Goal: Task Accomplishment & Management: Use online tool/utility

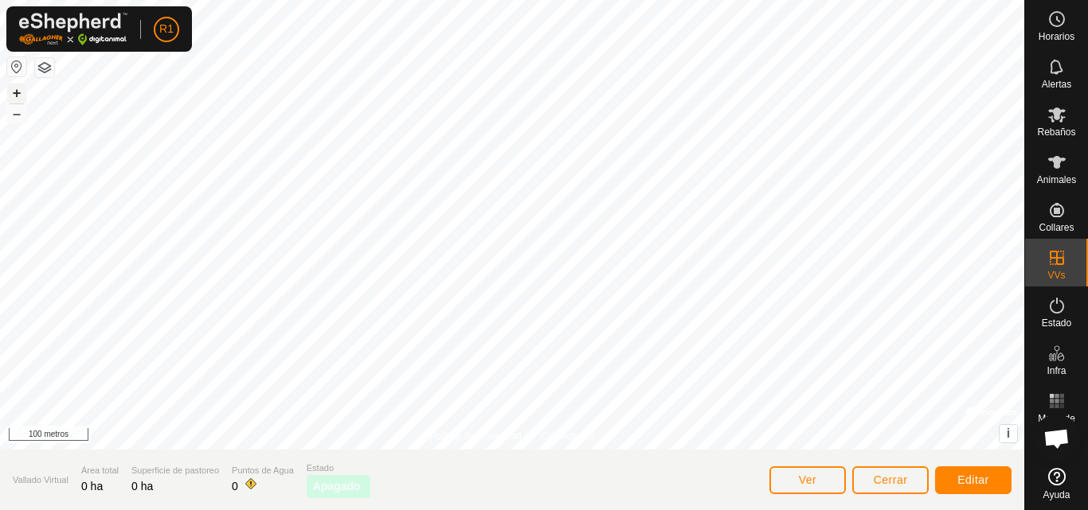
click at [13, 89] on font "+" at bounding box center [17, 92] width 9 height 17
click at [17, 107] on font "–" at bounding box center [17, 113] width 8 height 17
click at [13, 96] on font "+" at bounding box center [17, 92] width 9 height 17
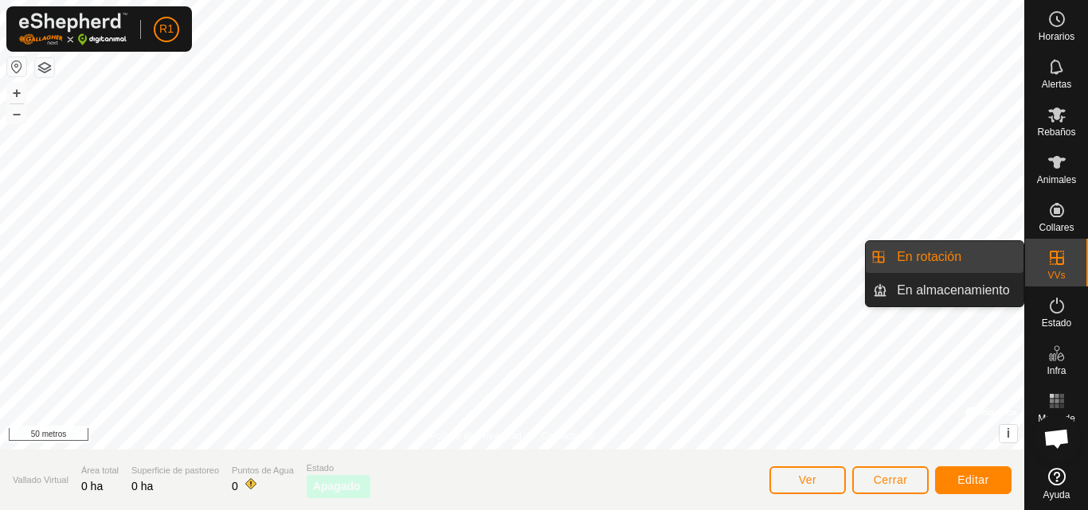
click at [1060, 262] on icon at bounding box center [1056, 257] width 19 height 19
click at [1001, 252] on link "En rotación" at bounding box center [955, 257] width 136 height 32
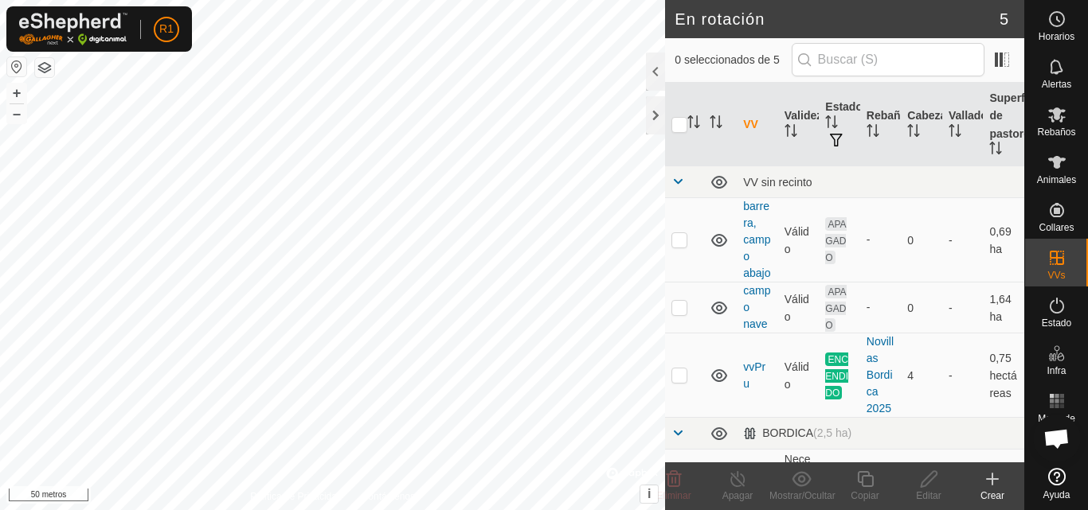
click at [994, 490] on div "Crear" at bounding box center [992, 496] width 64 height 14
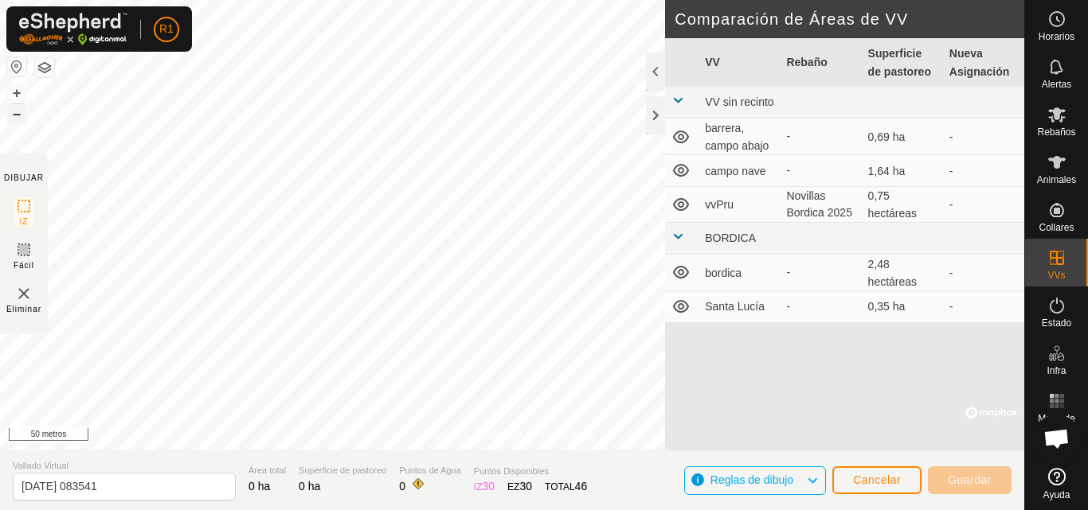
click at [20, 111] on font "–" at bounding box center [17, 113] width 8 height 17
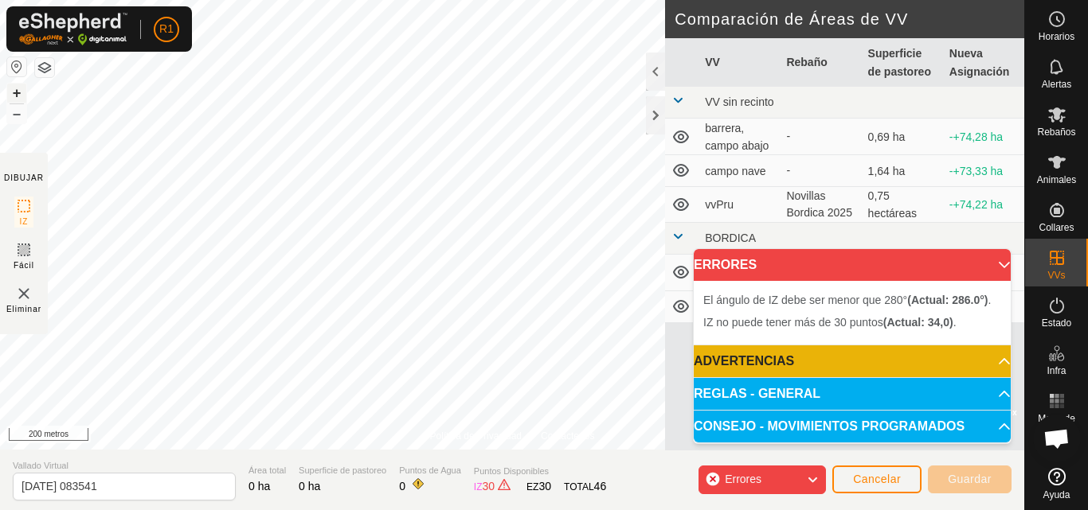
click at [11, 91] on button "+" at bounding box center [16, 93] width 19 height 19
click at [367, 510] on html "R1 Horarios Alertas Rebaños Animales Collares VVs Estado Infra Mapa de Calor Ay…" at bounding box center [544, 255] width 1088 height 510
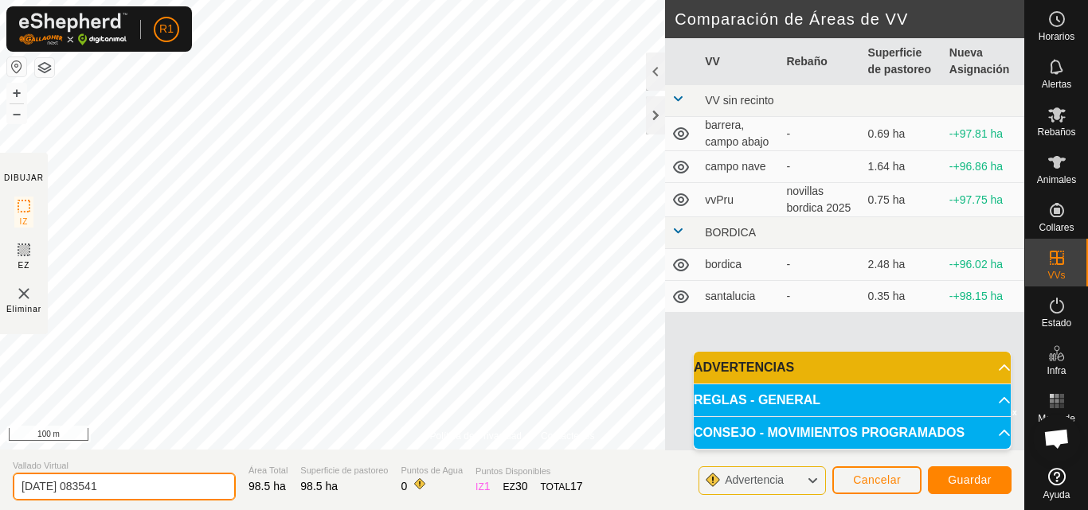
click at [129, 484] on input "[DATE] 083541" at bounding box center [124, 487] width 223 height 28
type input "2"
type input "pinar caserio"
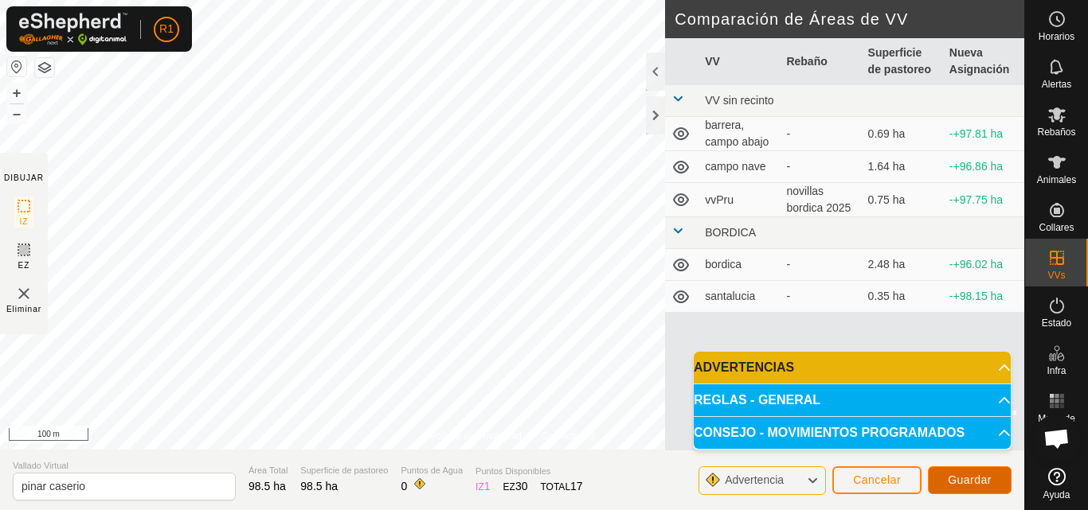
click at [938, 481] on button "Guardar" at bounding box center [970, 481] width 84 height 28
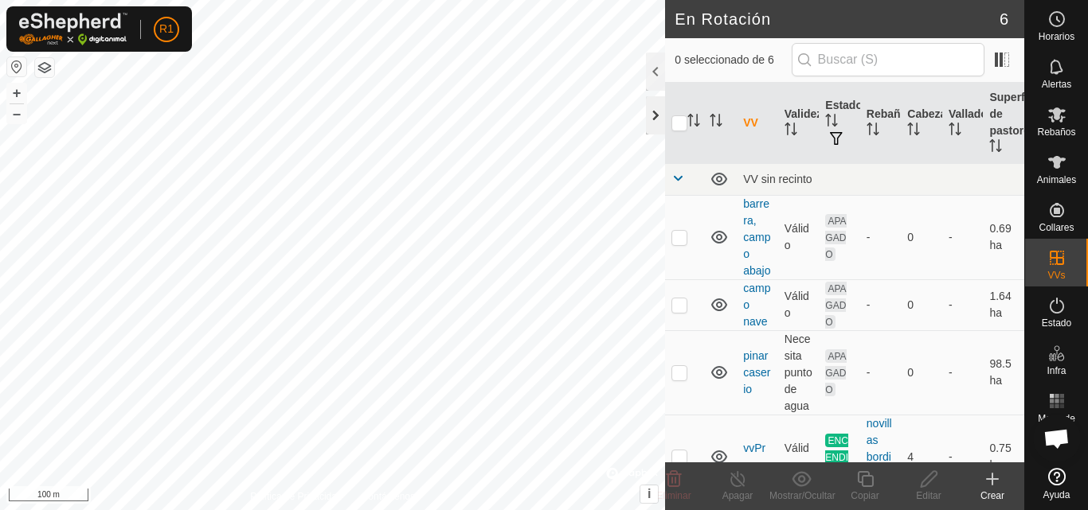
click at [653, 108] on div at bounding box center [655, 115] width 19 height 38
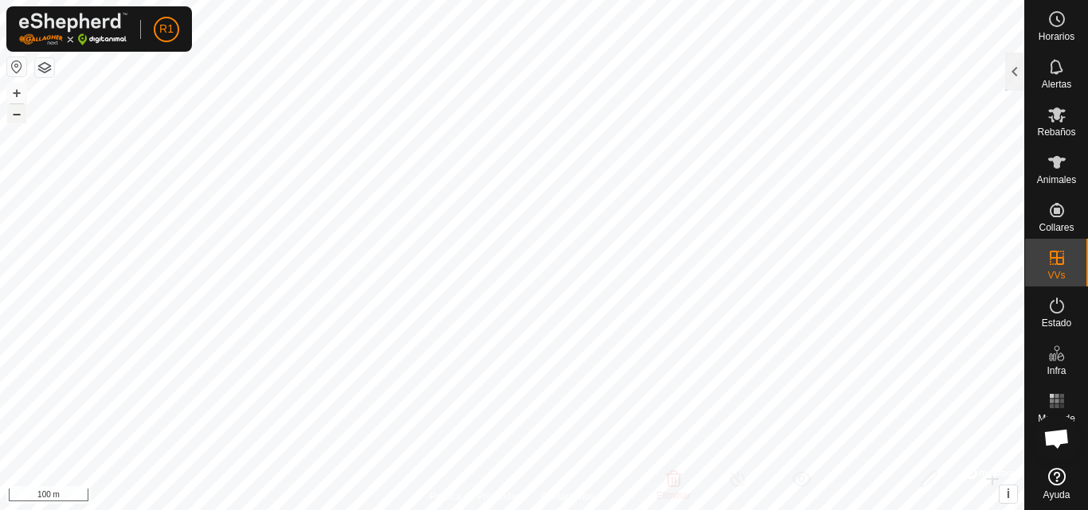
click at [22, 115] on button "–" at bounding box center [16, 113] width 19 height 19
click at [9, 92] on button "+" at bounding box center [16, 93] width 19 height 19
click at [21, 89] on button "+" at bounding box center [16, 93] width 19 height 19
click at [13, 98] on button "+" at bounding box center [16, 93] width 19 height 19
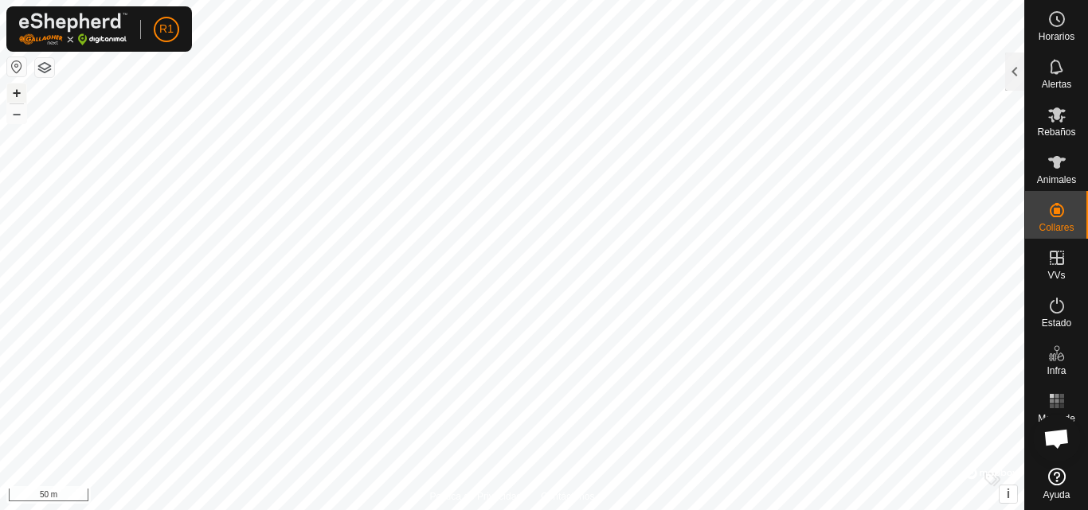
click at [20, 92] on button "+" at bounding box center [16, 93] width 19 height 19
click at [18, 94] on button "+" at bounding box center [16, 93] width 19 height 19
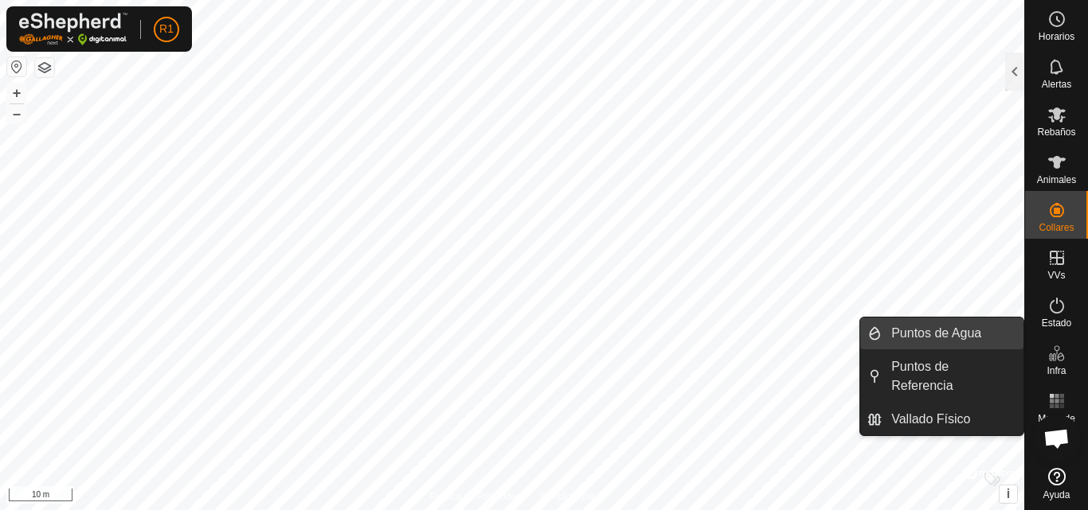
click at [1017, 339] on link "Puntos de Agua" at bounding box center [952, 334] width 142 height 32
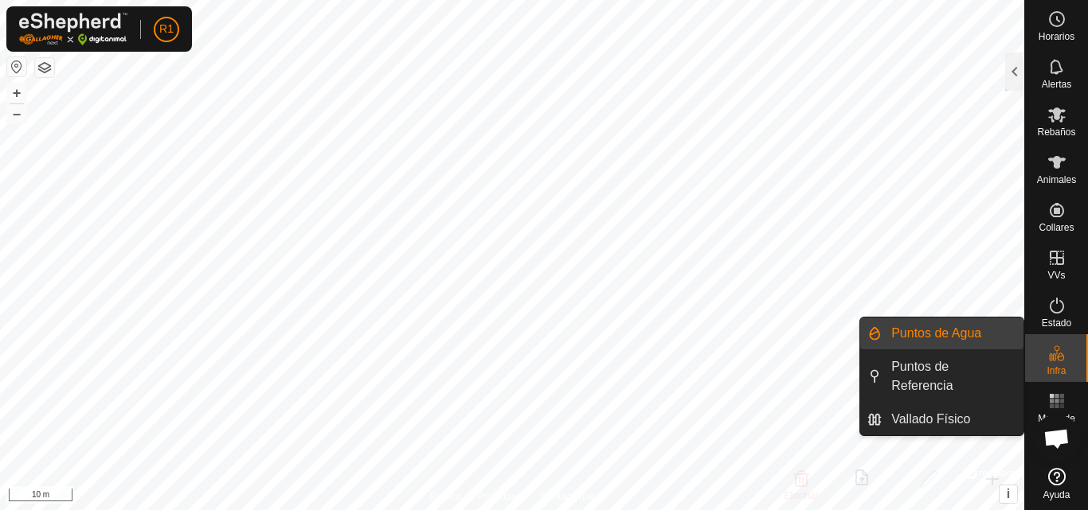
click at [930, 326] on link "Puntos de Agua" at bounding box center [952, 334] width 142 height 32
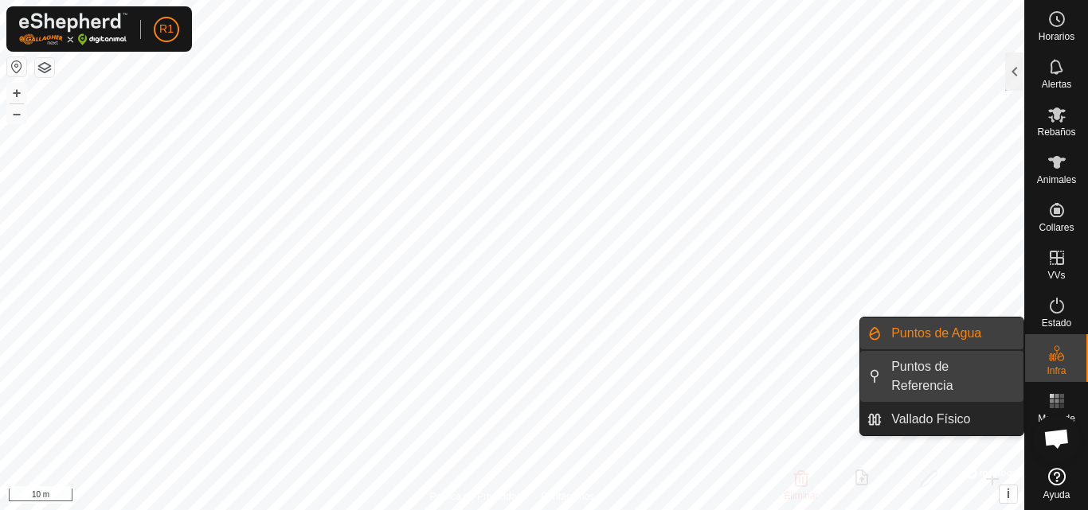
click at [1014, 362] on link "Puntos de Referencia" at bounding box center [952, 376] width 142 height 51
click at [982, 340] on link "Puntos de Agua" at bounding box center [952, 334] width 142 height 32
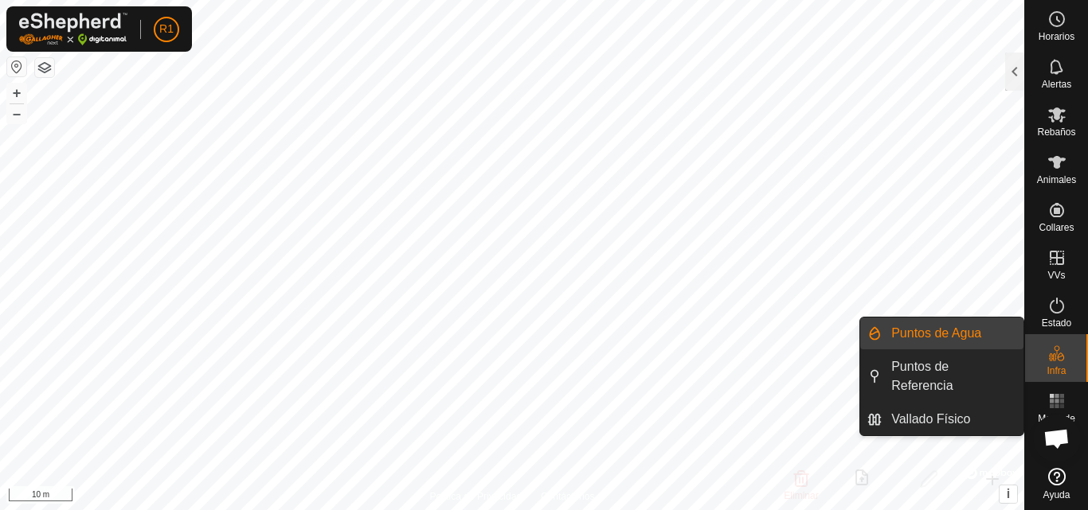
click at [1002, 338] on link "Puntos de Agua" at bounding box center [952, 334] width 142 height 32
click at [962, 415] on link "Vallado Físico" at bounding box center [952, 420] width 142 height 32
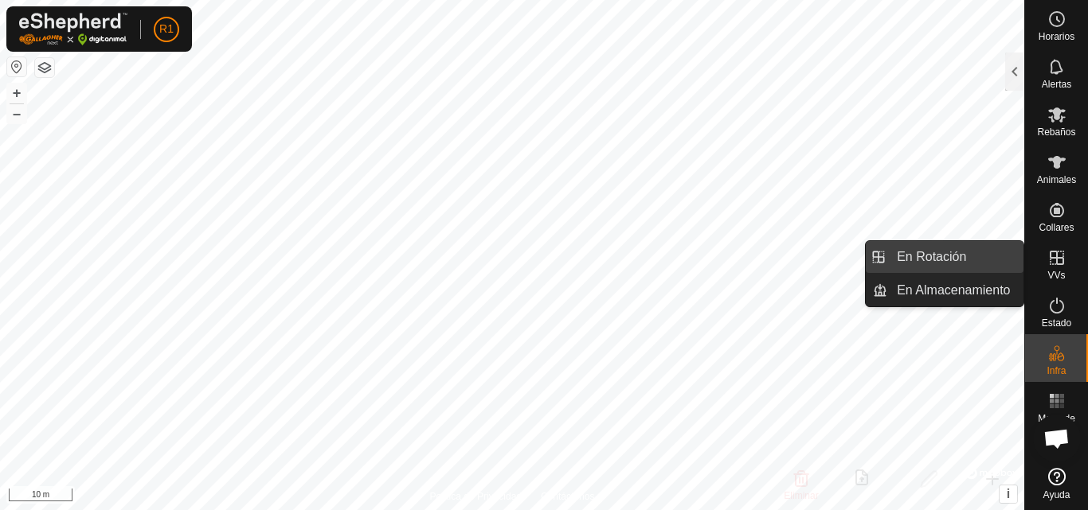
click at [1009, 264] on link "En Rotación" at bounding box center [955, 257] width 136 height 32
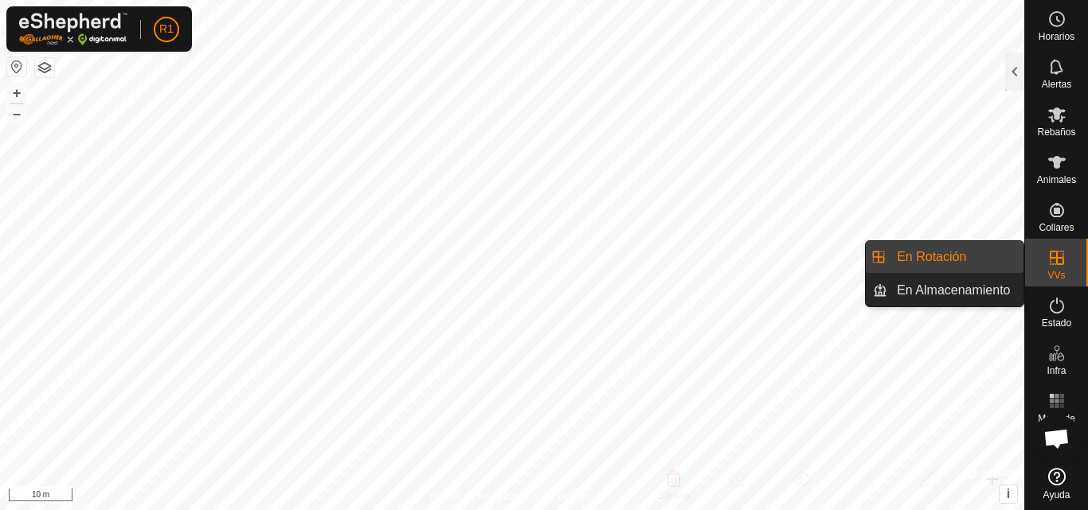
click at [1009, 264] on link "En Rotación" at bounding box center [955, 257] width 136 height 32
click at [958, 251] on link "En Rotación" at bounding box center [955, 257] width 136 height 32
click at [1052, 268] on es-virtualpaddocks-svg-icon at bounding box center [1056, 257] width 29 height 25
click at [907, 243] on link "En Rotación" at bounding box center [955, 257] width 136 height 32
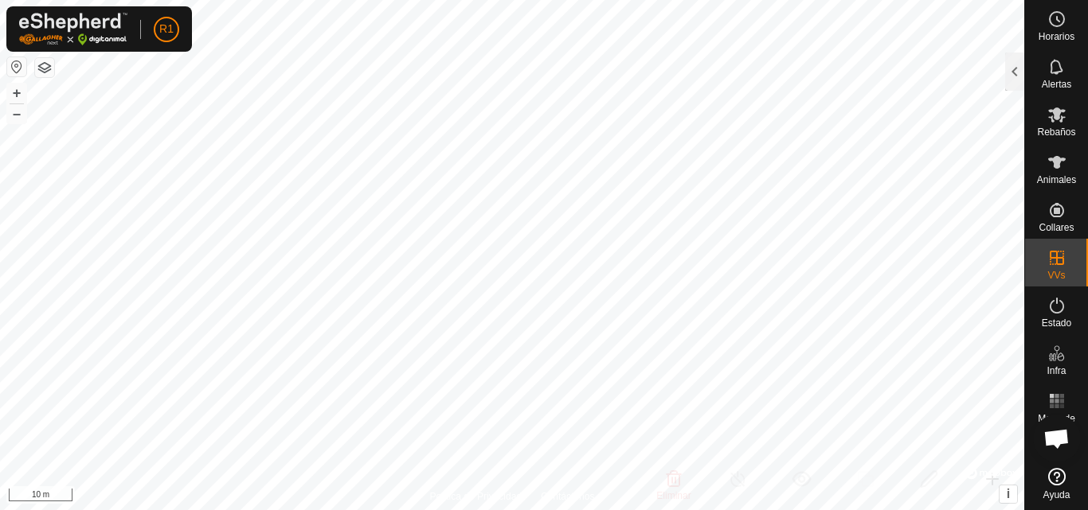
checkbox input "true"
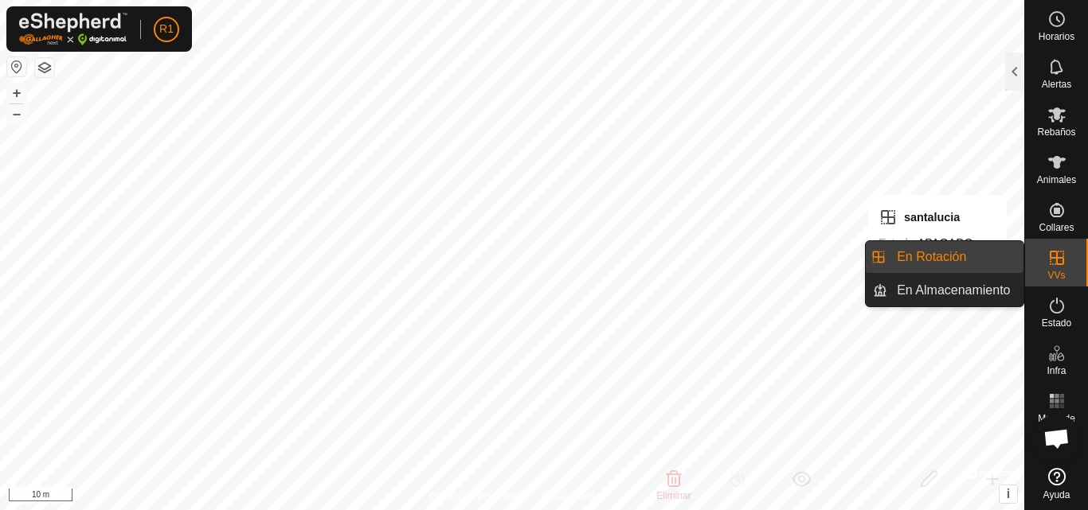
click at [995, 255] on link "En Rotación" at bounding box center [955, 257] width 136 height 32
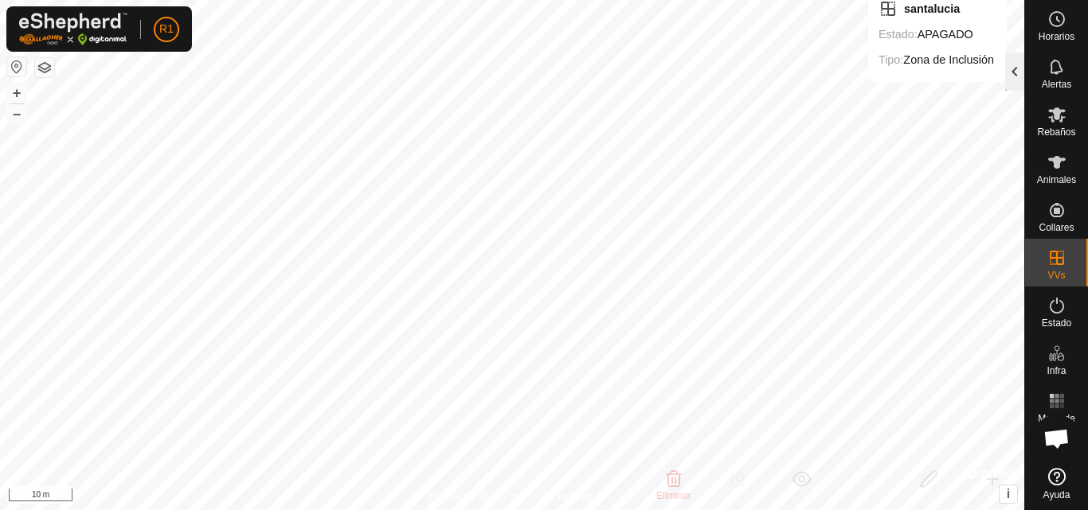
click at [1011, 71] on div at bounding box center [1014, 72] width 19 height 38
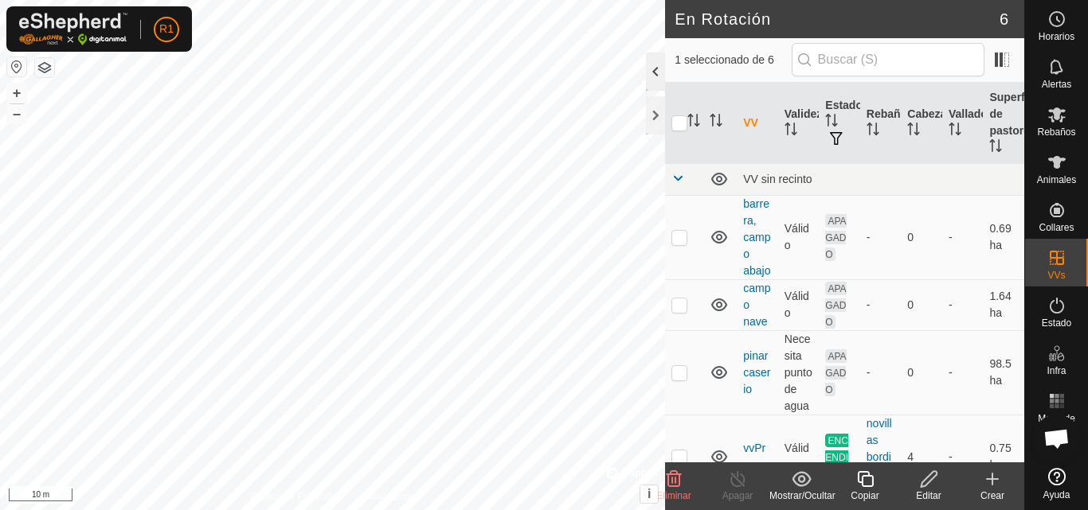
click at [658, 62] on div at bounding box center [655, 72] width 19 height 38
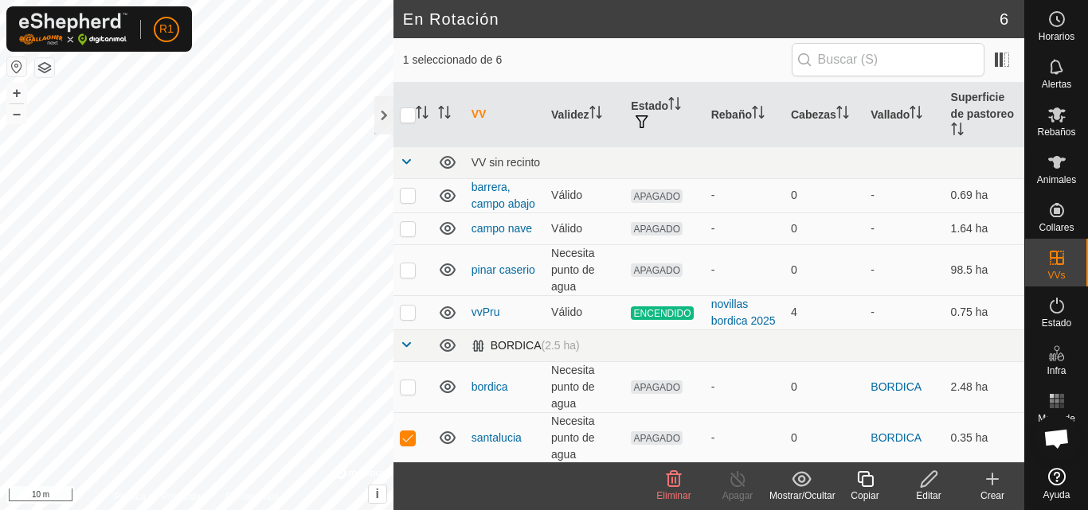
click at [405, 342] on span at bounding box center [406, 344] width 13 height 13
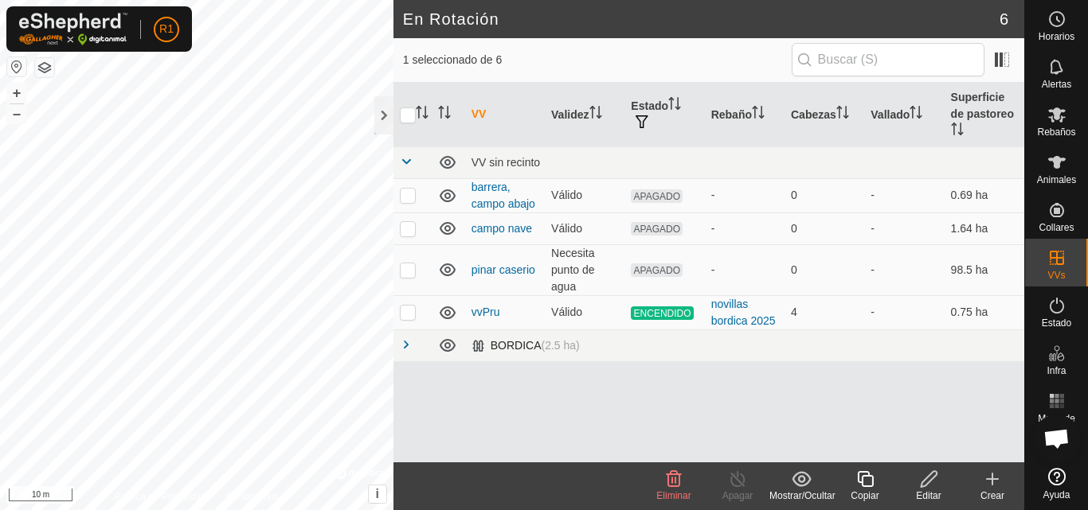
click at [497, 342] on div "BORDICA (2.5 ha)" at bounding box center [525, 346] width 108 height 14
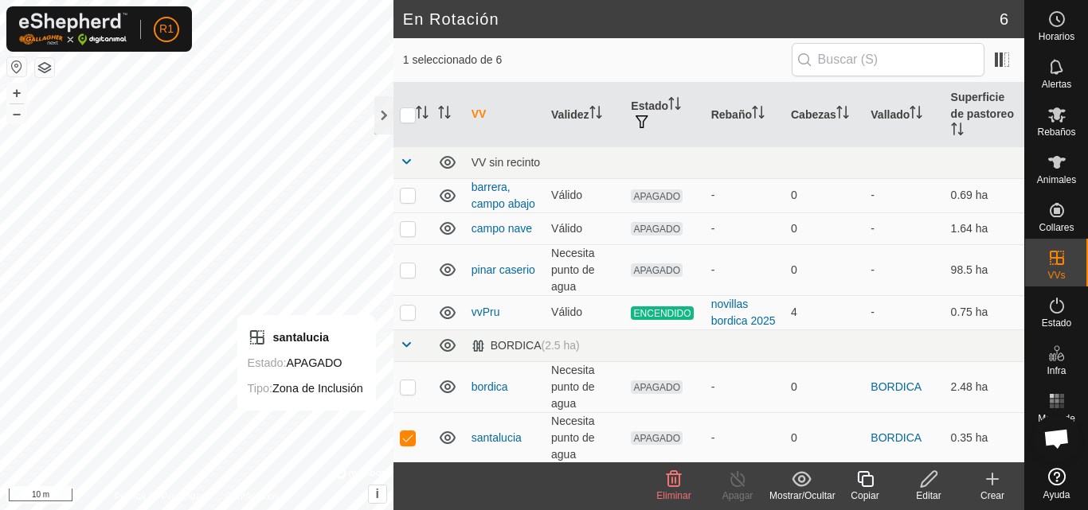
click at [934, 479] on icon at bounding box center [929, 479] width 20 height 19
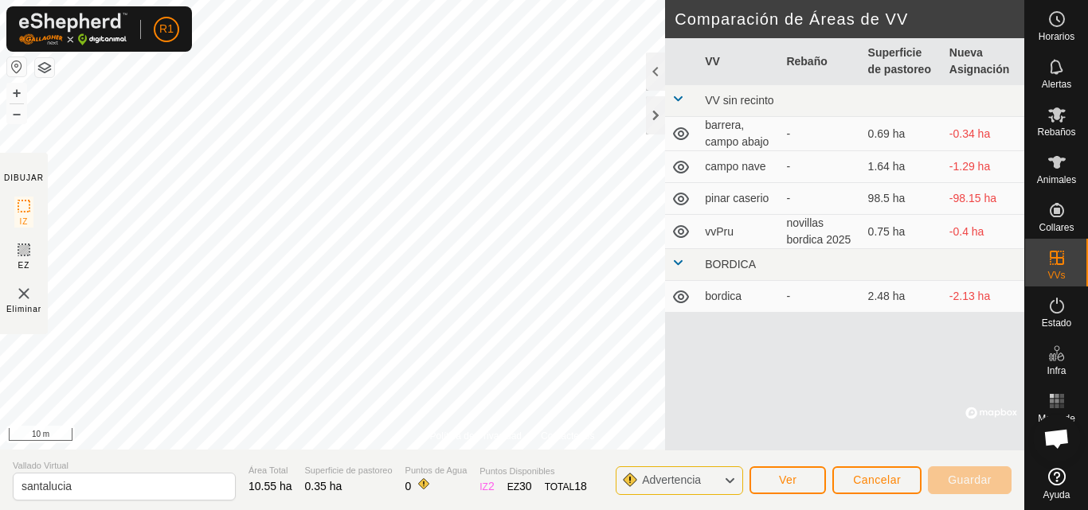
click at [190, 17] on div "R1 Horarios Alertas Rebaños Animales Collares VVs Estado Infra Mapa de Calor Ay…" at bounding box center [544, 255] width 1088 height 510
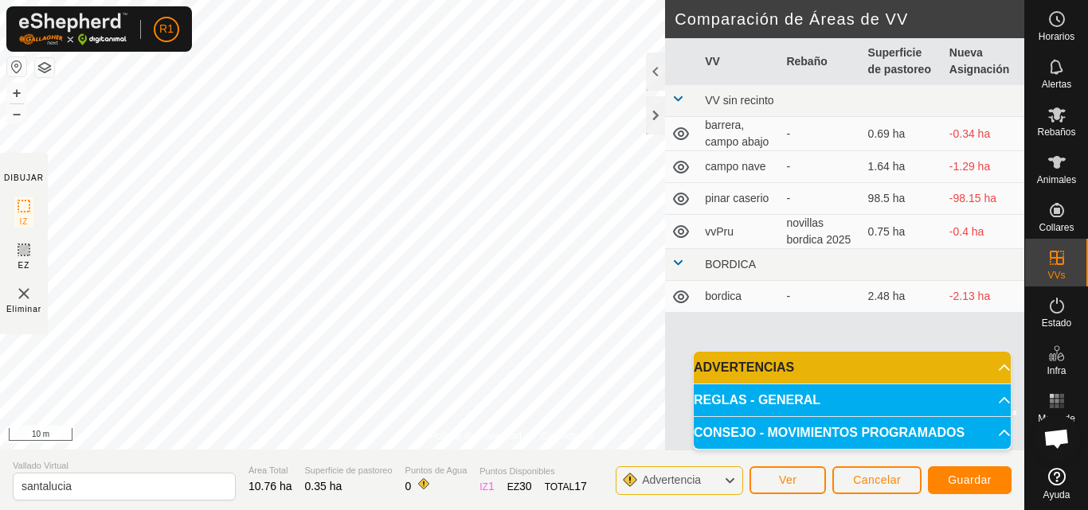
click at [45, 334] on div "Política de Privacidad Contáctenos Estado: APAGADO Tipo: Zona de Inclusión + – …" at bounding box center [512, 255] width 1024 height 510
click at [347, 0] on html "R1 Horarios Alertas Rebaños Animales Collares VVs Estado Infra Mapa de Calor Ay…" at bounding box center [544, 255] width 1088 height 510
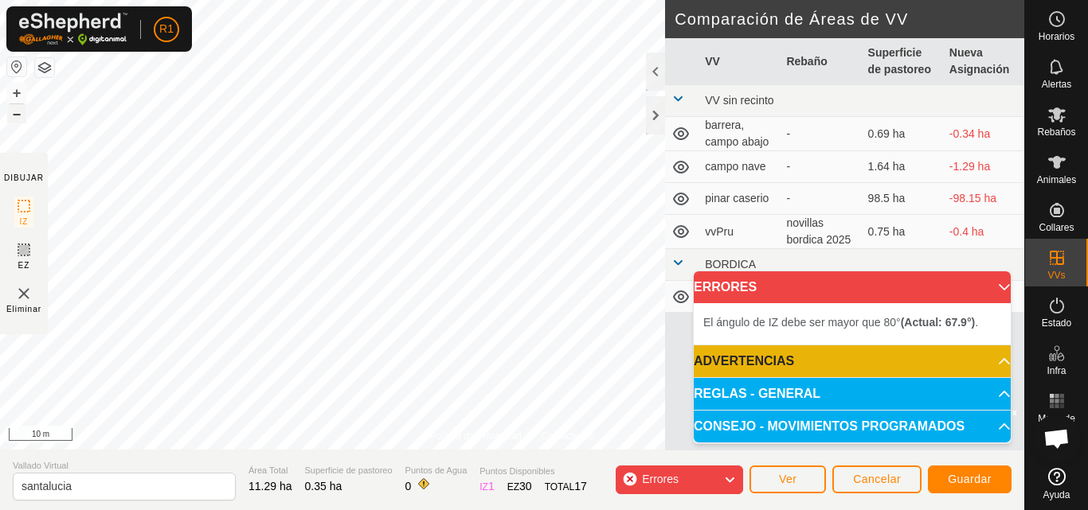
click at [19, 110] on button "–" at bounding box center [16, 113] width 19 height 19
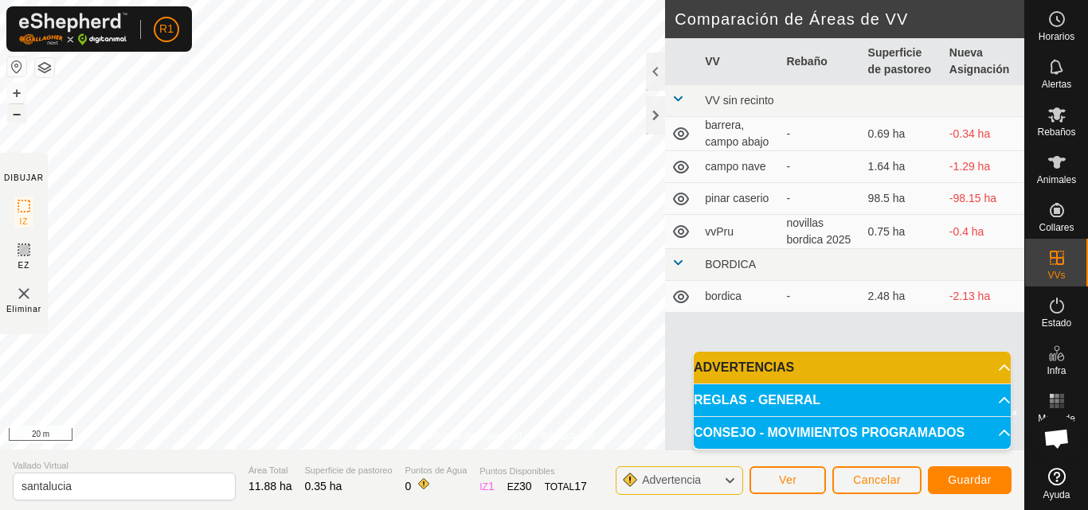
click at [18, 115] on button "–" at bounding box center [16, 113] width 19 height 19
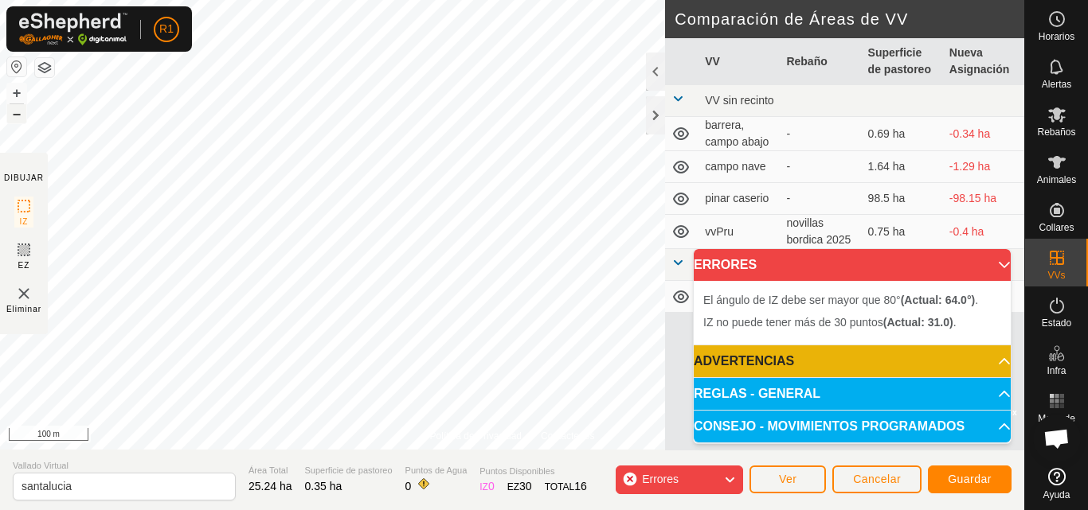
click at [14, 113] on button "–" at bounding box center [16, 113] width 19 height 19
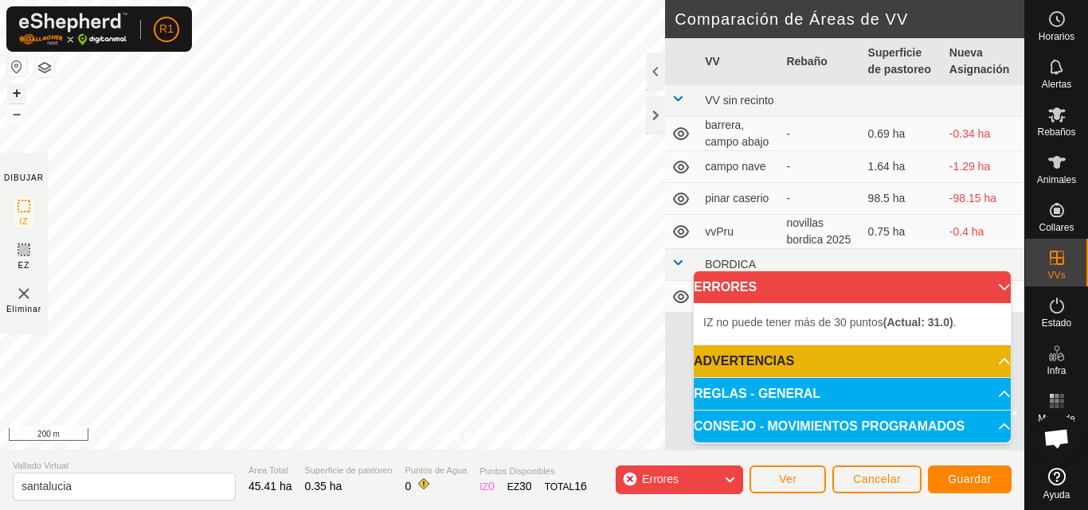
click at [15, 96] on button "+" at bounding box center [16, 93] width 19 height 19
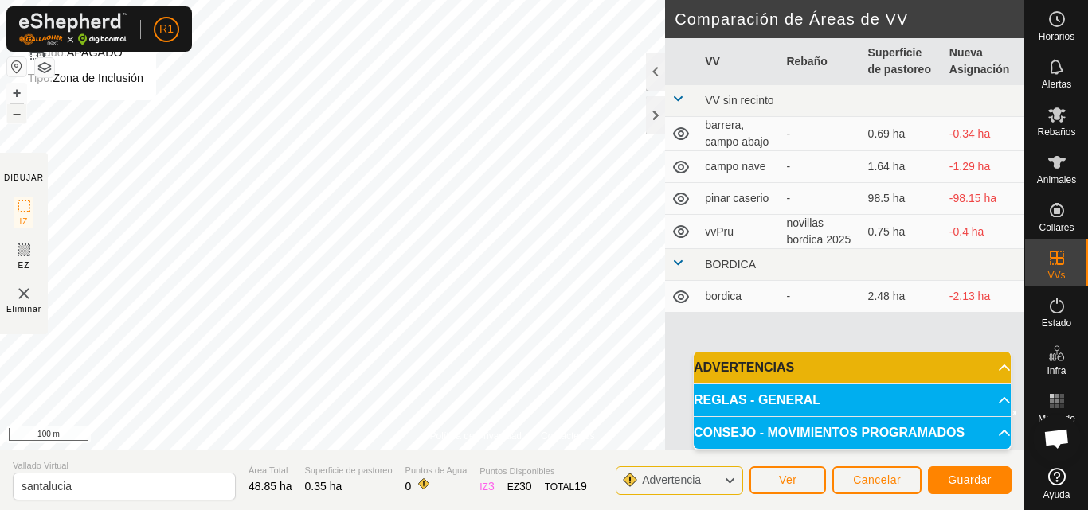
click at [16, 117] on button "–" at bounding box center [16, 113] width 19 height 19
click at [18, 96] on button "+" at bounding box center [16, 93] width 19 height 19
click at [14, 93] on button "+" at bounding box center [16, 93] width 19 height 19
click at [10, 94] on button "+" at bounding box center [16, 93] width 19 height 19
click at [955, 487] on button "Guardar" at bounding box center [970, 481] width 84 height 28
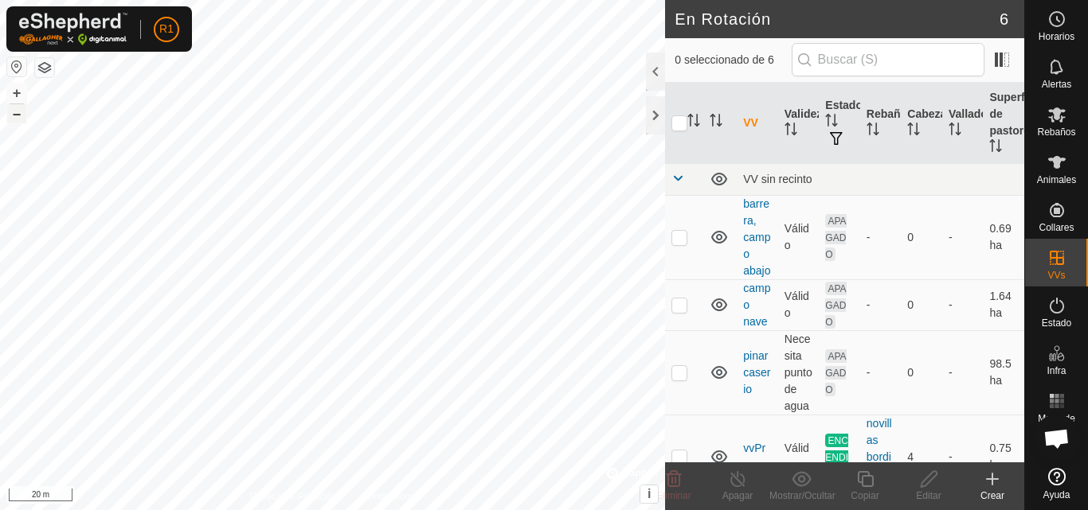
click at [21, 113] on button "–" at bounding box center [16, 113] width 19 height 19
click at [12, 116] on button "–" at bounding box center [16, 113] width 19 height 19
checkbox input "true"
click at [926, 472] on icon at bounding box center [929, 479] width 20 height 19
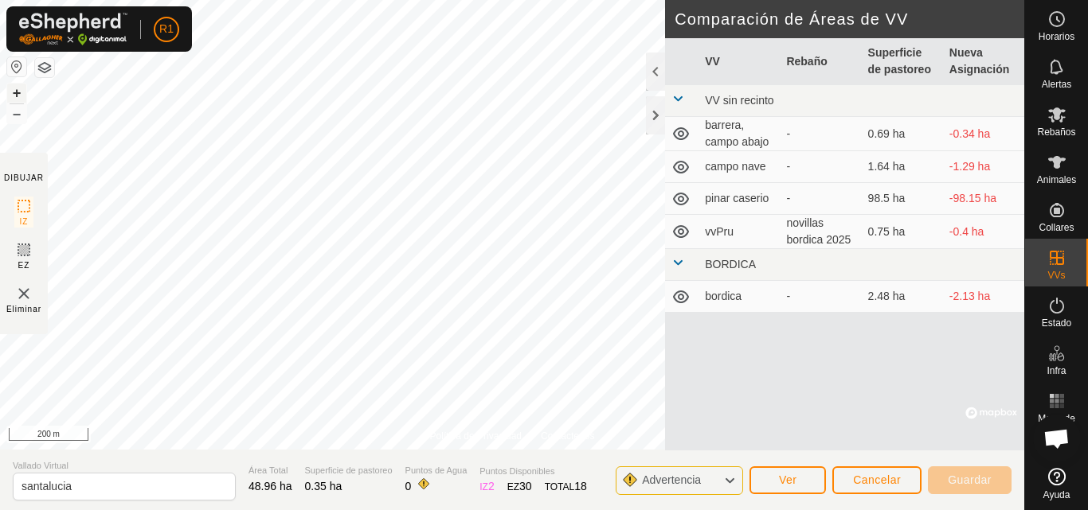
click at [18, 96] on button "+" at bounding box center [16, 93] width 19 height 19
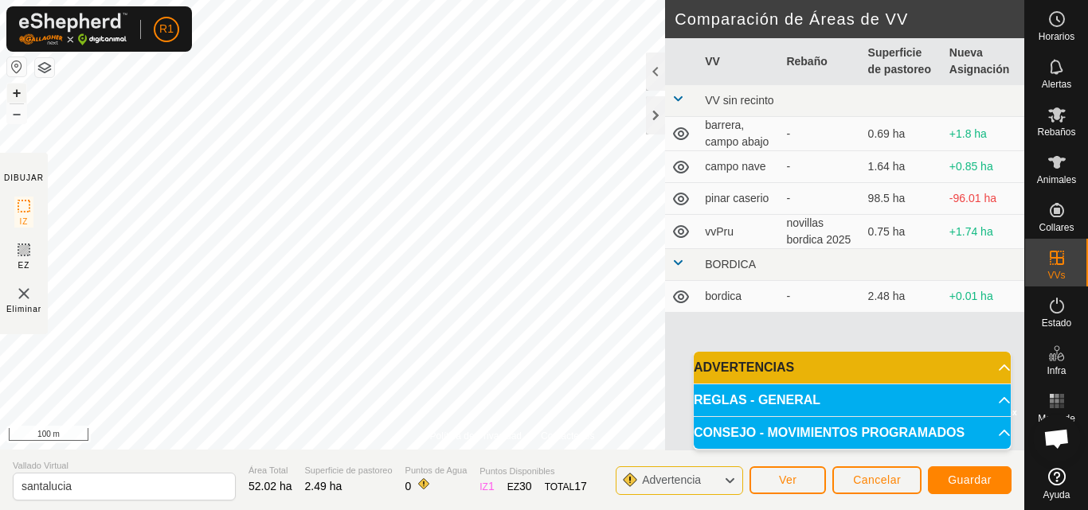
click at [23, 94] on button "+" at bounding box center [16, 93] width 19 height 19
click at [12, 97] on button "+" at bounding box center [16, 93] width 19 height 19
click at [957, 485] on span "Guardar" at bounding box center [969, 480] width 44 height 13
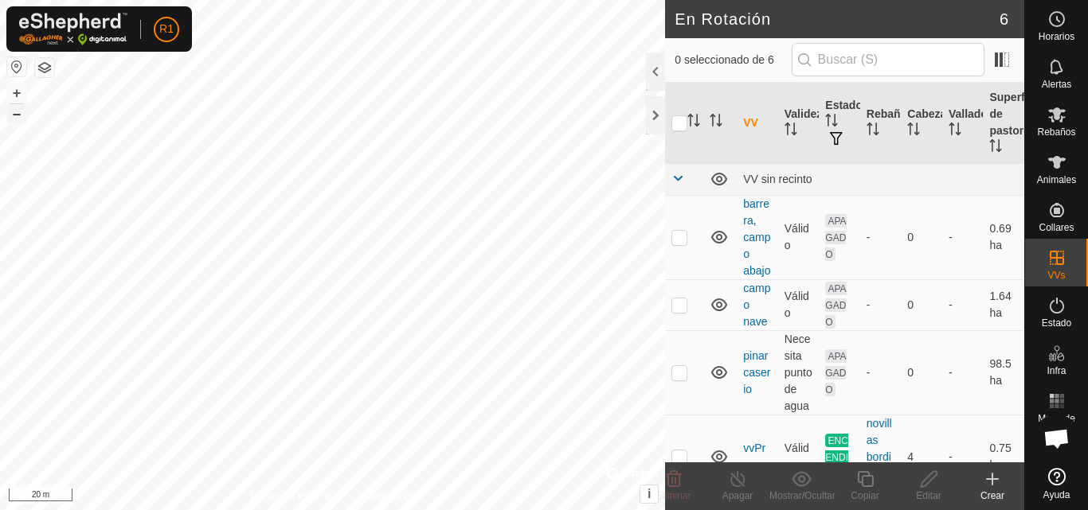
click at [10, 115] on button "–" at bounding box center [16, 113] width 19 height 19
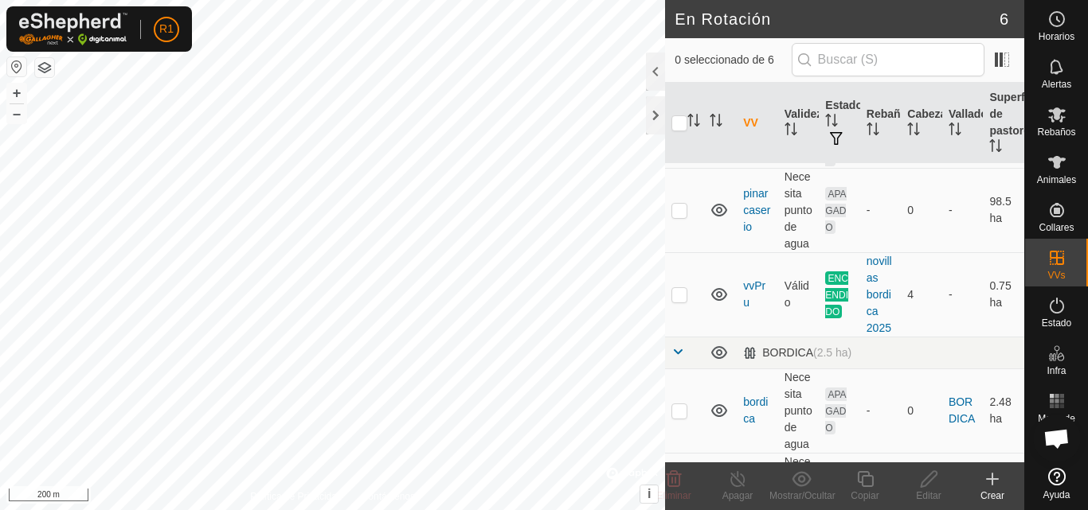
scroll to position [164, 0]
click at [797, 358] on div "BORDICA (2.5 ha)" at bounding box center [797, 352] width 108 height 14
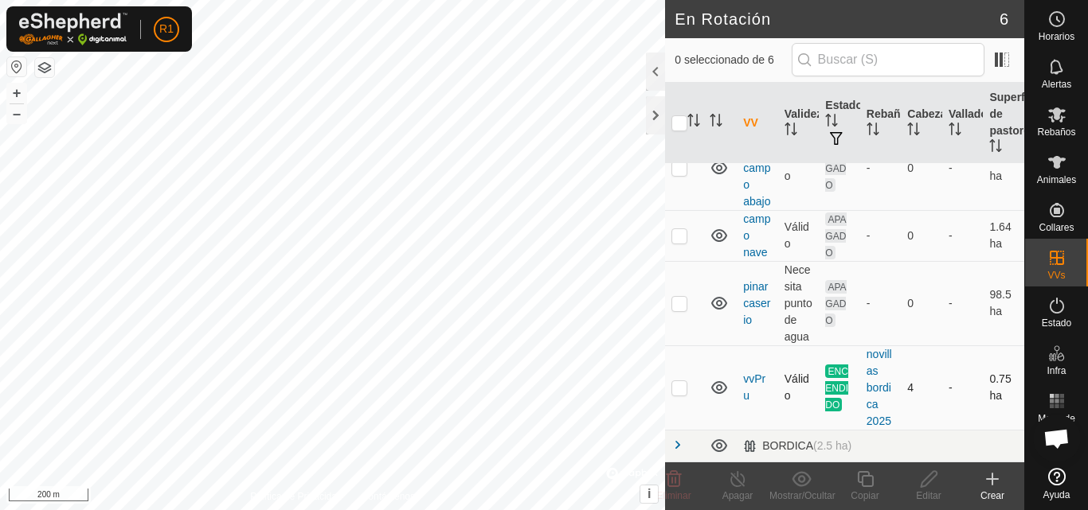
scroll to position [86, 0]
click at [658, 80] on div at bounding box center [655, 72] width 19 height 38
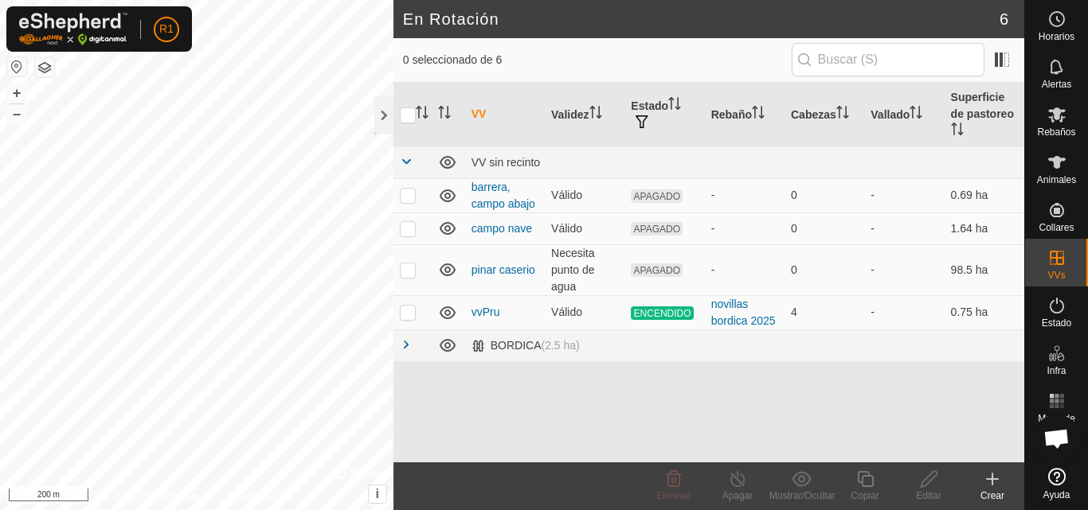
scroll to position [0, 0]
click at [543, 349] on span "(2.5 ha)" at bounding box center [560, 345] width 38 height 13
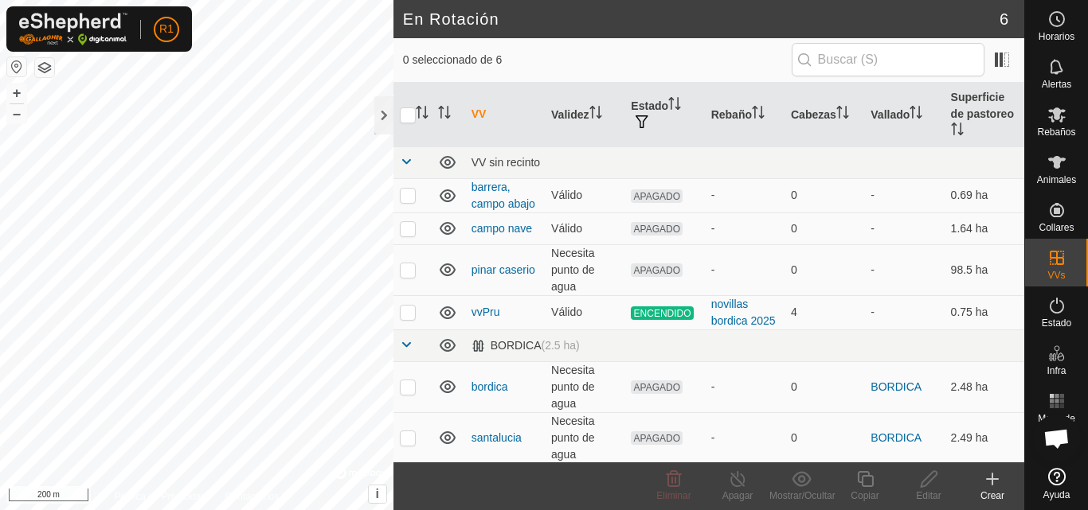
scroll to position [2, 0]
click at [564, 436] on td "Necesita punto de agua" at bounding box center [585, 436] width 80 height 51
click at [381, 125] on div at bounding box center [383, 115] width 19 height 38
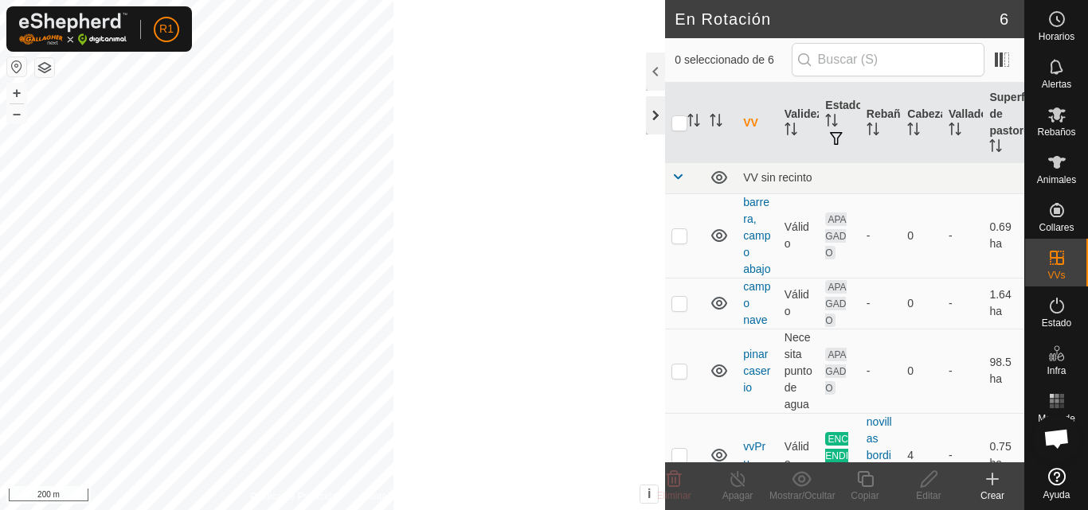
scroll to position [18, 0]
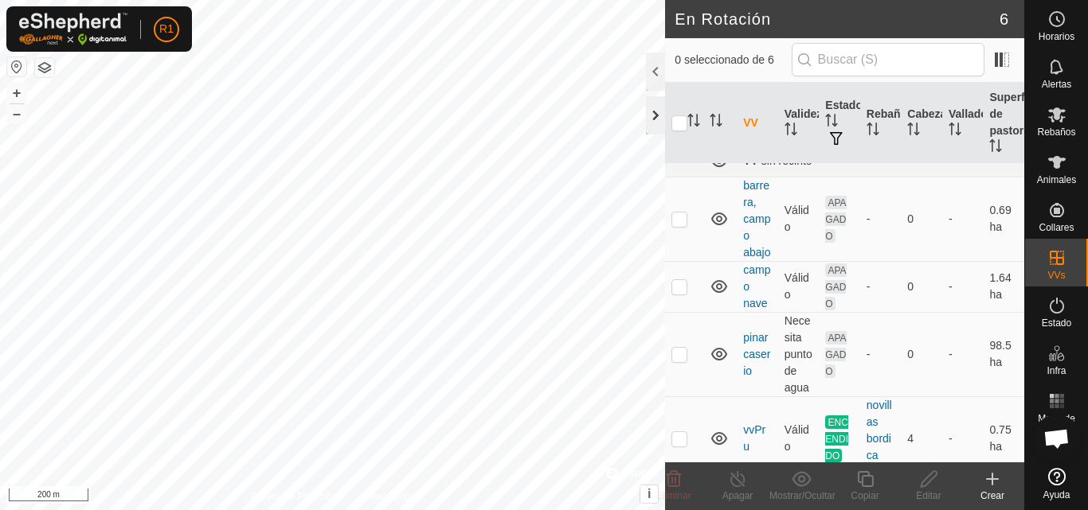
click at [650, 117] on div at bounding box center [655, 115] width 19 height 38
